Goal: Task Accomplishment & Management: Manage account settings

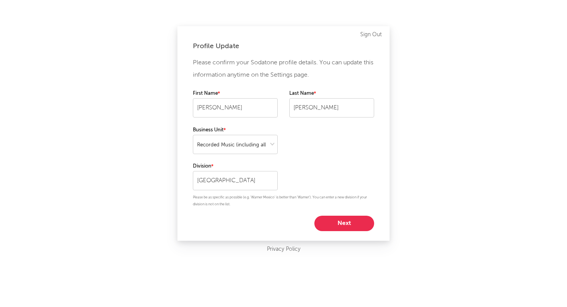
select select "recorded_music"
click at [373, 35] on link "Sign Out" at bounding box center [371, 34] width 22 height 9
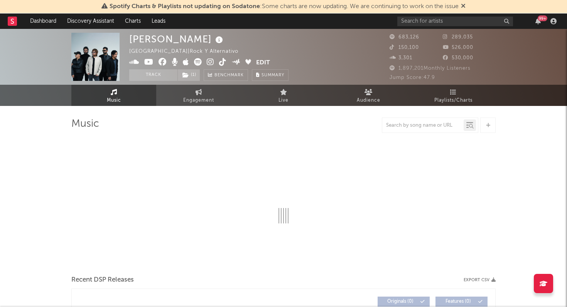
select select "6m"
